Goal: Submit feedback/report problem: Submit feedback/report problem

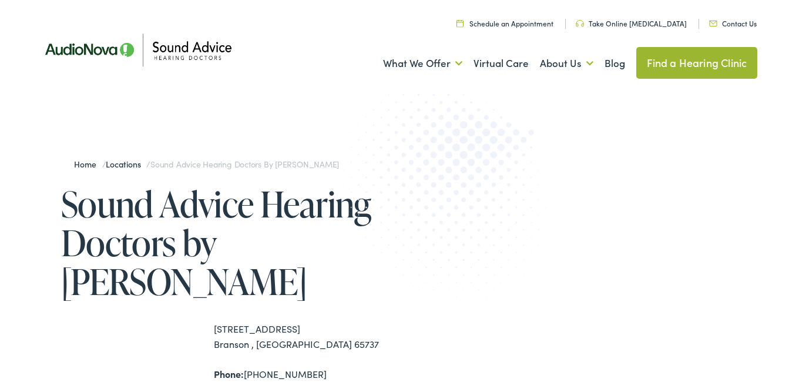
click at [732, 24] on link "Contact Us" at bounding box center [733, 23] width 48 height 10
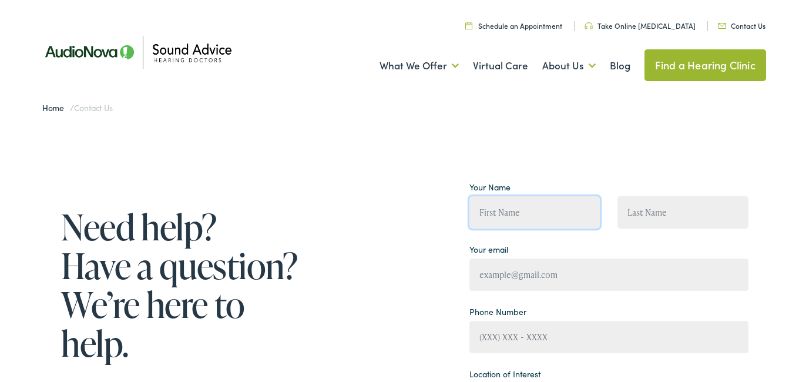
click at [529, 219] on input "Contact form" at bounding box center [535, 210] width 131 height 32
type input "Sharon Mittenthal"
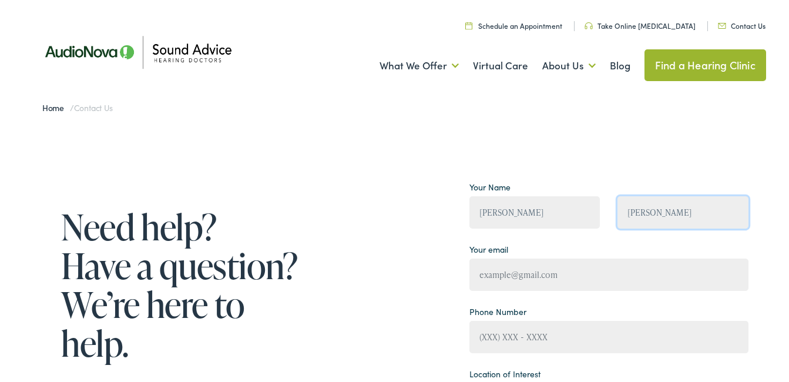
type input "smybetcha@gmail.com"
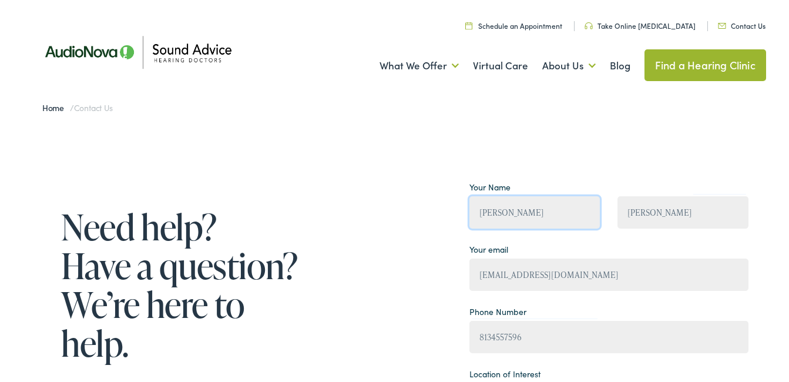
type input "(813) 455-7596"
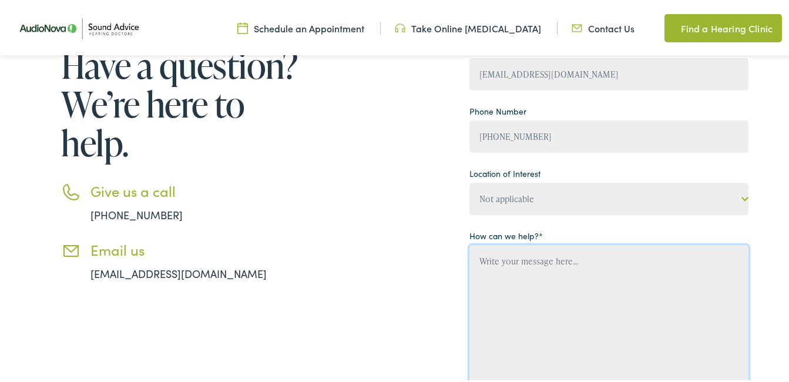
drag, startPoint x: 481, startPoint y: 256, endPoint x: 438, endPoint y: 282, distance: 49.8
click at [481, 257] on textarea "Contact form" at bounding box center [610, 314] width 280 height 143
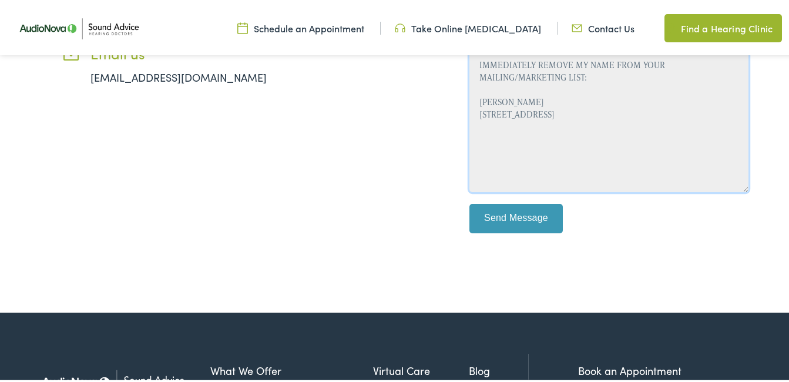
type textarea "IMMEDIATELY REMOVE MY NAME FROM YOUR MAILING/MARKETING LIST: Sharon Mittenthal …"
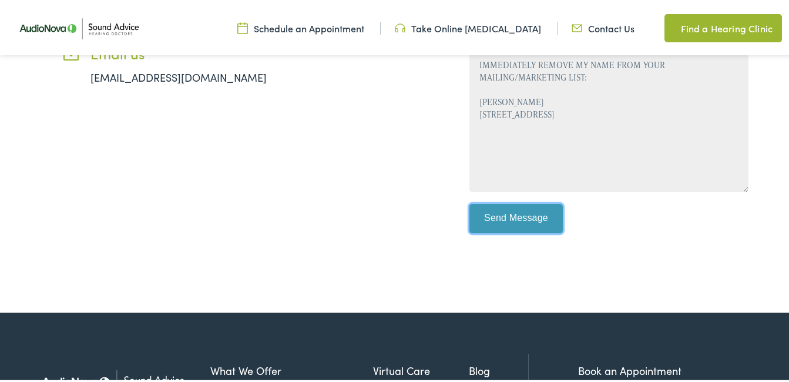
click at [529, 216] on input "Send Message" at bounding box center [517, 216] width 94 height 29
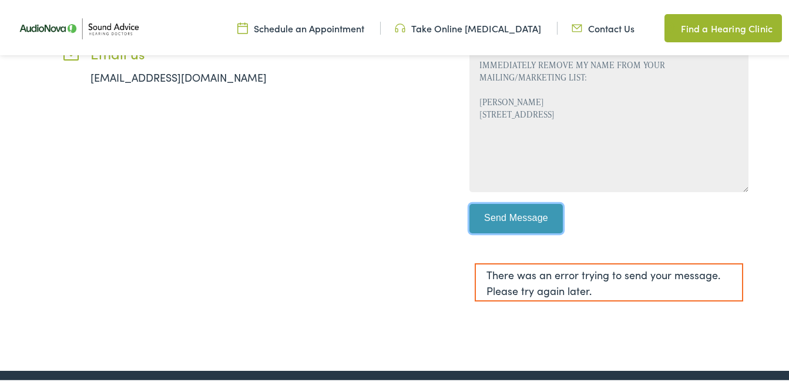
scroll to position [196, 0]
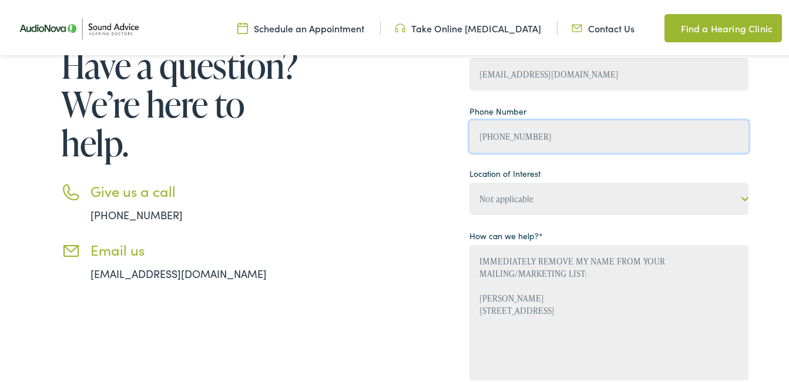
click at [547, 129] on input "(813) 455-7596" at bounding box center [610, 134] width 280 height 32
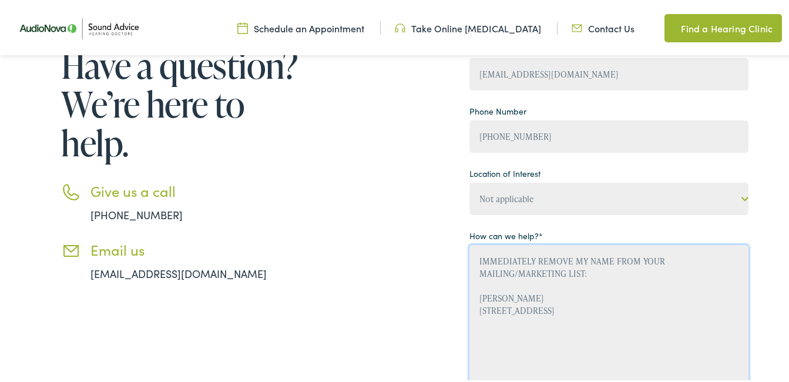
click at [665, 291] on textarea "IMMEDIATELY REMOVE MY NAME FROM YOUR MAILING/MARKETING LIST: Sharon Mittenthal …" at bounding box center [610, 314] width 280 height 143
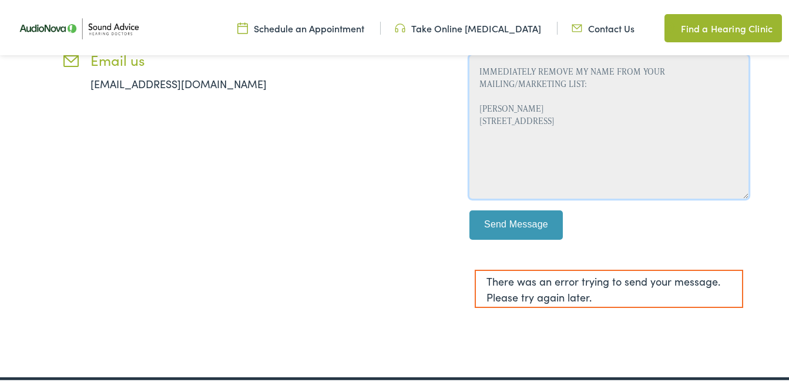
scroll to position [392, 0]
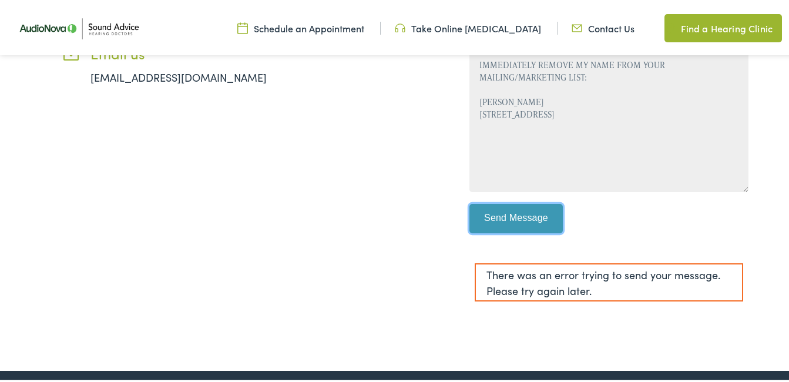
click at [503, 213] on input "Send Message" at bounding box center [517, 216] width 94 height 29
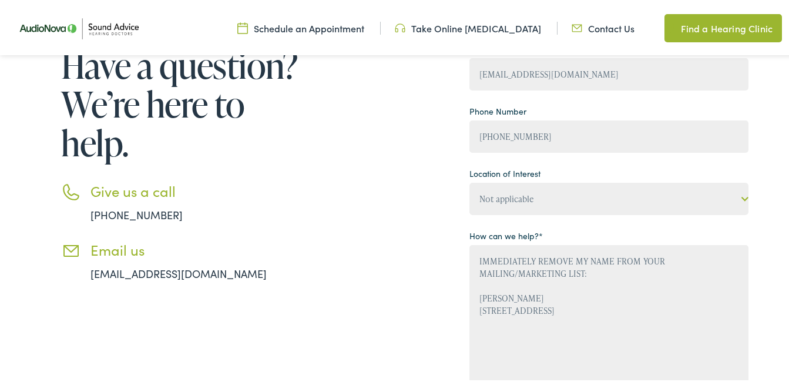
scroll to position [0, 0]
